Goal: Contribute content: Contribute content

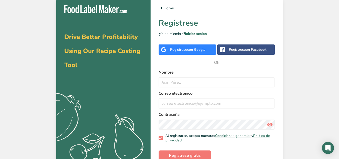
click at [177, 49] on font "Regístrese" at bounding box center [178, 49] width 17 height 5
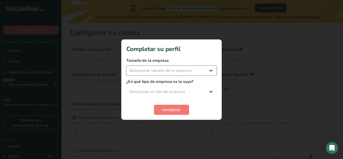
click at [197, 70] on select "Seleccionar tamaño de la empresa" at bounding box center [171, 70] width 90 height 10
click at [209, 72] on select "Seleccionar tamaño de la empresa" at bounding box center [171, 70] width 90 height 10
click at [210, 69] on select "Seleccionar tamaño de la empresa Menos de 10 empleados De 10 a 50 empleados De …" at bounding box center [171, 70] width 90 height 10
select select "1"
click at [126, 65] on select "Seleccionar tamaño de la empresa Menos de 10 empleados De 10 a 50 empleados De …" at bounding box center [171, 70] width 90 height 10
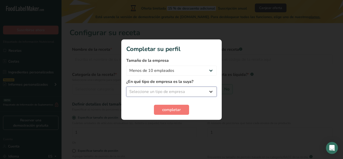
click at [207, 92] on select "Seleccione un tipo de empresa Fabricante de alimentos envasados Restaurante y c…" at bounding box center [171, 92] width 90 height 10
select select "8"
click at [126, 87] on select "Seleccione un tipo de empresa Fabricante de alimentos envasados Restaurante y c…" at bounding box center [171, 92] width 90 height 10
click at [168, 115] on section "Completar su perfil Tamaño de la empresa Menos de 10 empleados De 10 a 50 emple…" at bounding box center [171, 79] width 100 height 80
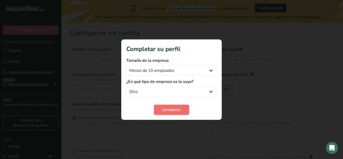
click at [169, 113] on button "completar" at bounding box center [171, 110] width 35 height 10
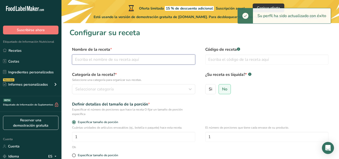
click at [114, 61] on input "text" at bounding box center [133, 59] width 123 height 10
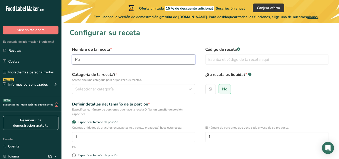
type input "P"
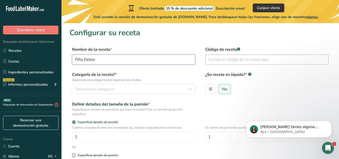
type input "Piña Detox"
click at [238, 61] on input "text" at bounding box center [266, 59] width 123 height 10
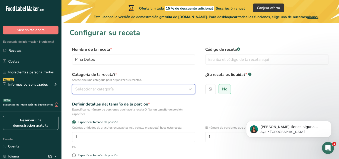
click at [117, 90] on div "Seleccionar categoría" at bounding box center [132, 89] width 114 height 6
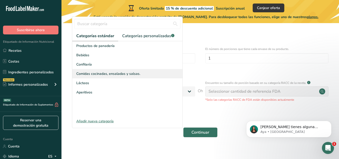
scroll to position [84, 0]
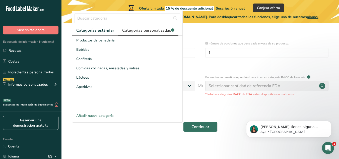
click at [137, 30] on font "Categorías personalizadas" at bounding box center [146, 31] width 49 height 6
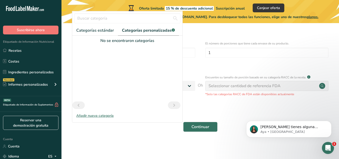
click at [103, 113] on font "Añadir nueva categoría" at bounding box center [94, 115] width 37 height 5
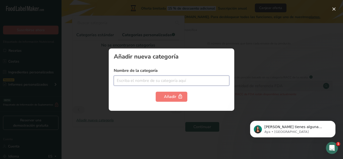
click at [140, 79] on input "text" at bounding box center [171, 81] width 115 height 10
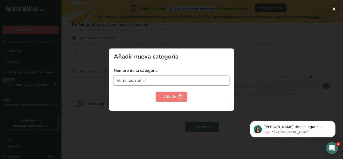
type input "Verduras, frutas"
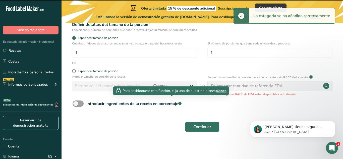
click at [170, 96] on section "Configurar su receta Nombre de la receta * Piña Detox Código de receta .a-a{fil…" at bounding box center [201, 43] width 281 height 199
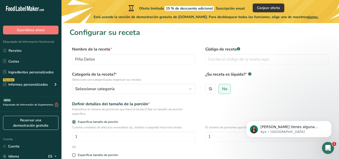
scroll to position [0, 0]
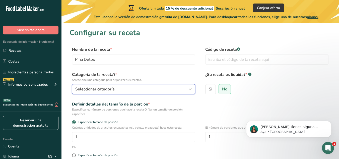
click at [130, 89] on div "Seleccionar categoría" at bounding box center [132, 89] width 114 height 6
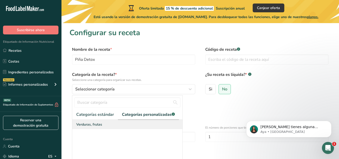
click at [92, 126] on font "Verduras, frutas" at bounding box center [89, 124] width 26 height 5
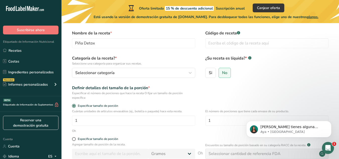
scroll to position [25, 0]
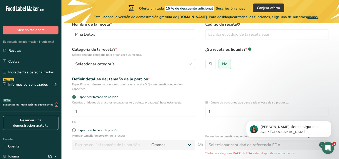
click at [109, 58] on div "Categoría de la receta? * Seleccione una categoría para organizar sus recetas. …" at bounding box center [133, 57] width 123 height 23
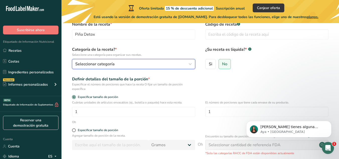
click at [109, 62] on font "Seleccionar categoría" at bounding box center [94, 64] width 39 height 6
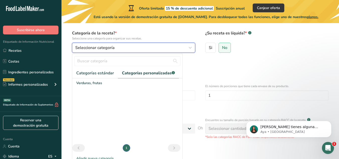
scroll to position [50, 0]
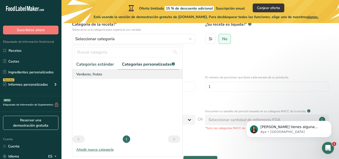
click at [87, 74] on font "Verduras, frutas" at bounding box center [89, 74] width 26 height 5
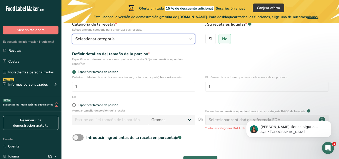
click at [148, 37] on div "Seleccionar categoría" at bounding box center [132, 39] width 114 height 6
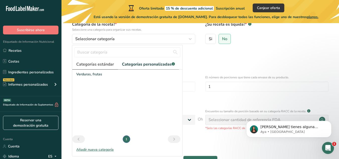
click at [93, 65] on font "Categorías estándar" at bounding box center [95, 64] width 38 height 6
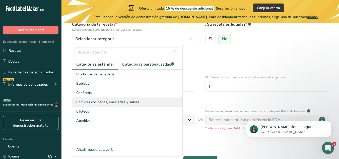
click at [91, 104] on font "Comidas cocinadas, ensaladas y salsas." at bounding box center [108, 102] width 64 height 5
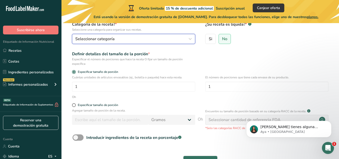
click at [103, 39] on font "Seleccionar categoría" at bounding box center [94, 39] width 39 height 6
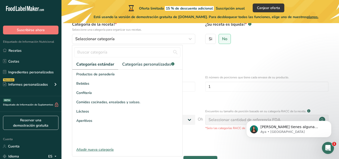
click at [147, 59] on div at bounding box center [127, 52] width 110 height 14
click at [146, 63] on font "Categorías personalizadas" at bounding box center [146, 64] width 49 height 6
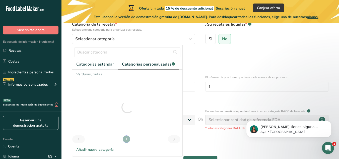
click at [97, 72] on div at bounding box center [127, 106] width 110 height 75
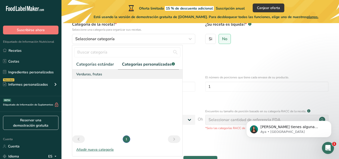
click at [92, 77] on span "Verduras, frutas" at bounding box center [89, 73] width 26 height 5
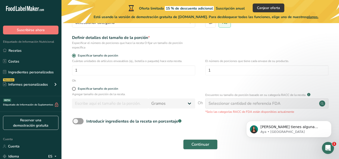
scroll to position [75, 0]
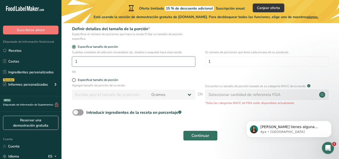
drag, startPoint x: 100, startPoint y: 62, endPoint x: 68, endPoint y: 56, distance: 32.1
click at [68, 56] on section "Configurar su receta Nombre de la receta * Piña Detox Código de receta .a-a{fil…" at bounding box center [199, 50] width 277 height 204
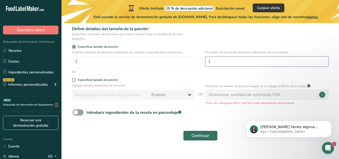
click at [218, 64] on input "1" at bounding box center [266, 61] width 123 height 10
type input "11"
click at [140, 68] on div "Cuántas unidades de artículos envasables (ej., botella o paquete) hace esta rec…" at bounding box center [199, 60] width 261 height 20
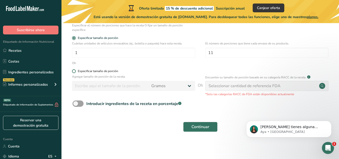
click at [73, 70] on span at bounding box center [74, 71] width 4 height 4
click at [73, 70] on input "Especificar tamaño de porción" at bounding box center [73, 70] width 3 height 3
radio input "true"
radio input "false"
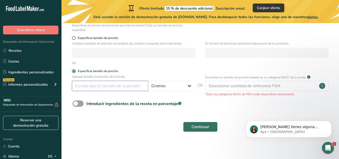
click at [114, 83] on input "number" at bounding box center [110, 86] width 76 height 10
type input "150"
click at [206, 125] on font "Continuar" at bounding box center [200, 127] width 18 height 6
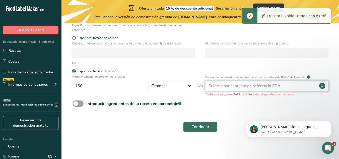
click at [245, 88] on font "Seleccionar cantidad de referencia FDA" at bounding box center [244, 86] width 72 height 6
